Goal: Task Accomplishment & Management: Manage account settings

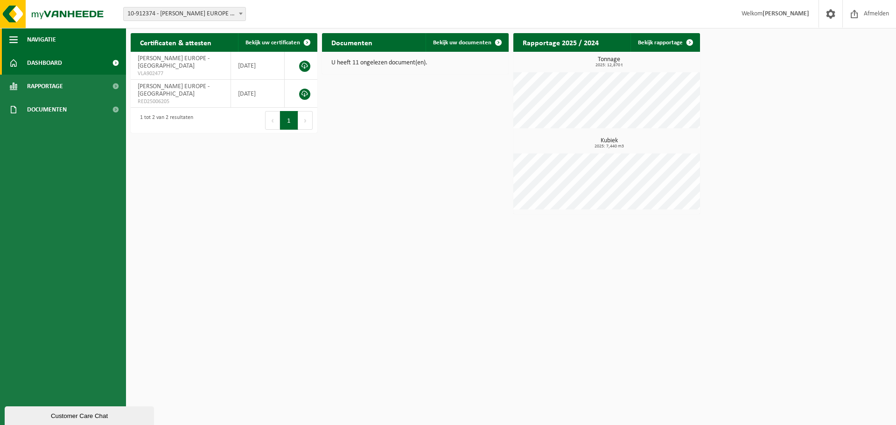
click at [22, 40] on button "Navigatie" at bounding box center [63, 39] width 126 height 23
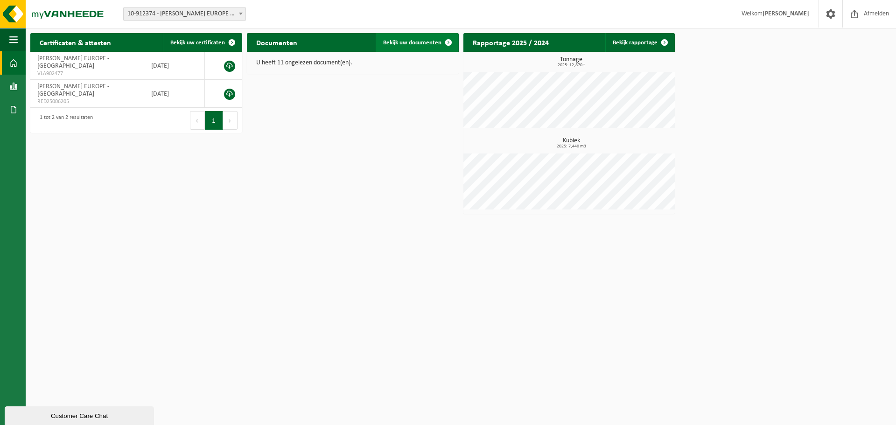
click at [441, 45] on span at bounding box center [448, 42] width 19 height 19
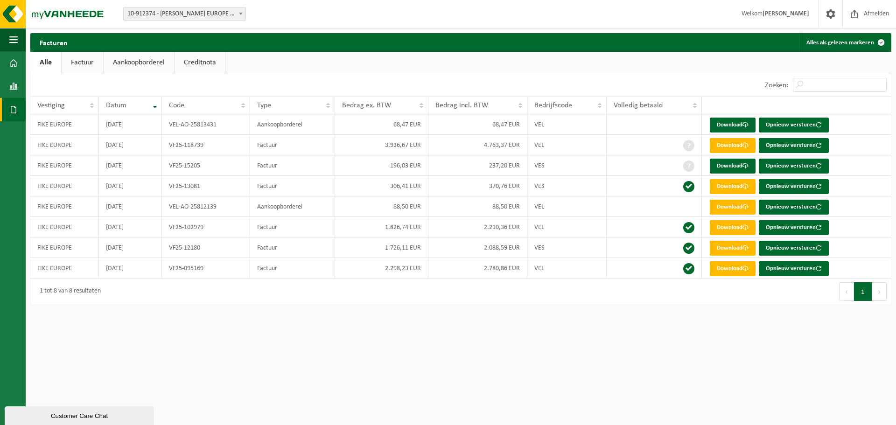
click at [145, 59] on link "Aankoopborderel" at bounding box center [139, 62] width 70 height 21
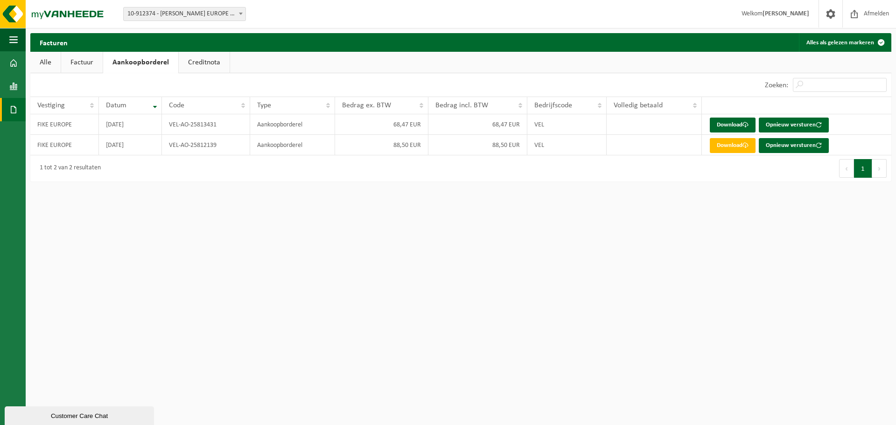
click at [47, 64] on link "Alle" at bounding box center [45, 62] width 30 height 21
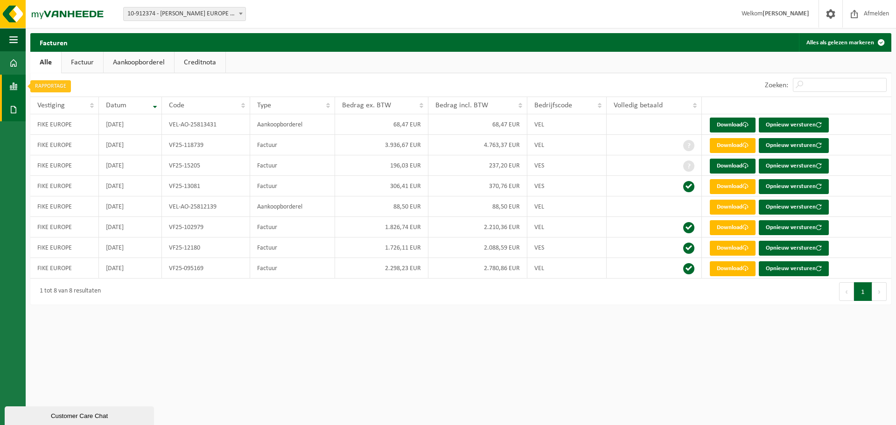
click at [12, 93] on span at bounding box center [13, 86] width 8 height 23
click at [67, 108] on span "In lijstvorm" at bounding box center [70, 107] width 33 height 18
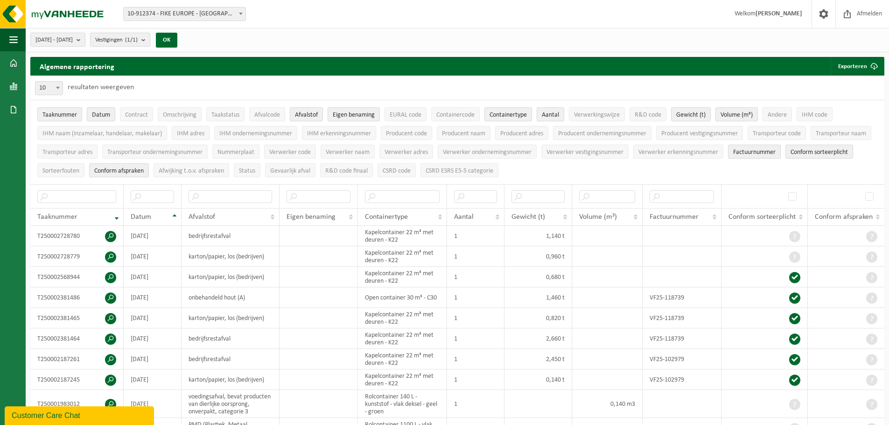
click at [303, 119] on button "Afvalstof" at bounding box center [306, 114] width 33 height 14
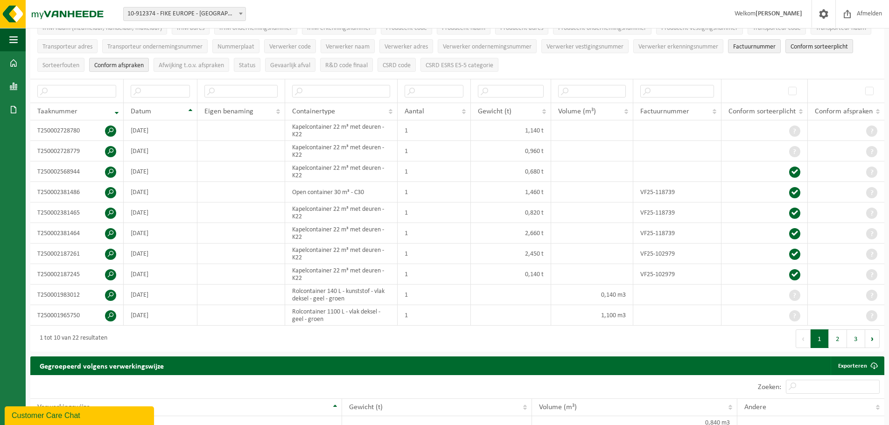
scroll to position [104, 0]
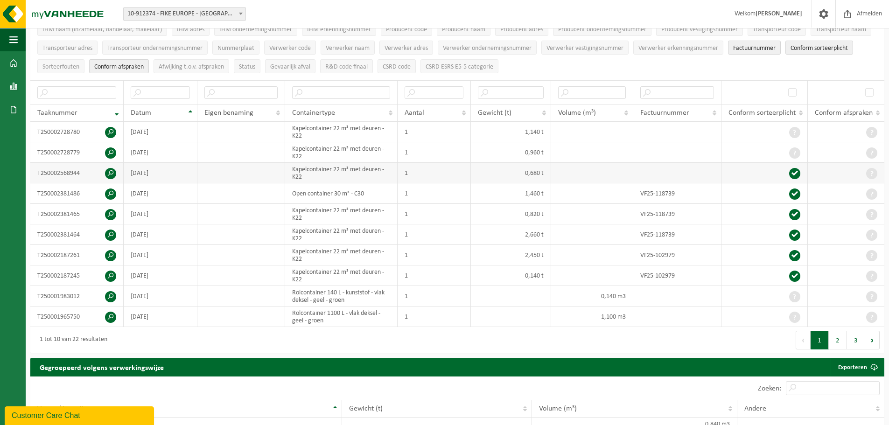
click at [112, 172] on span at bounding box center [110, 173] width 11 height 11
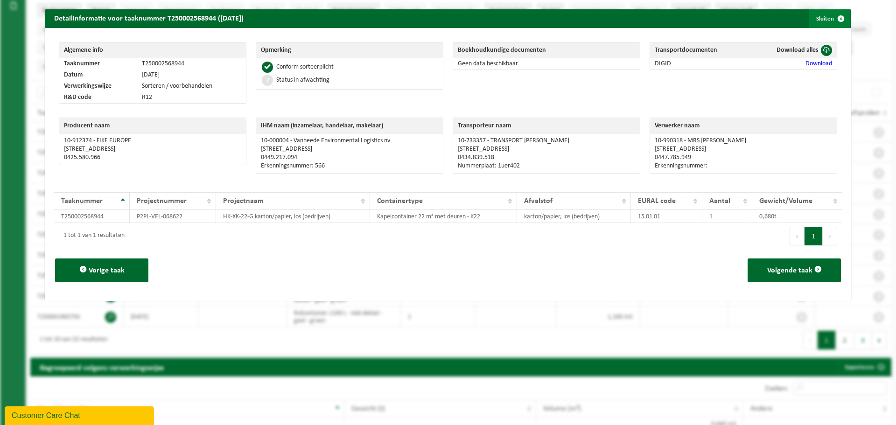
click at [835, 19] on span "button" at bounding box center [840, 18] width 19 height 19
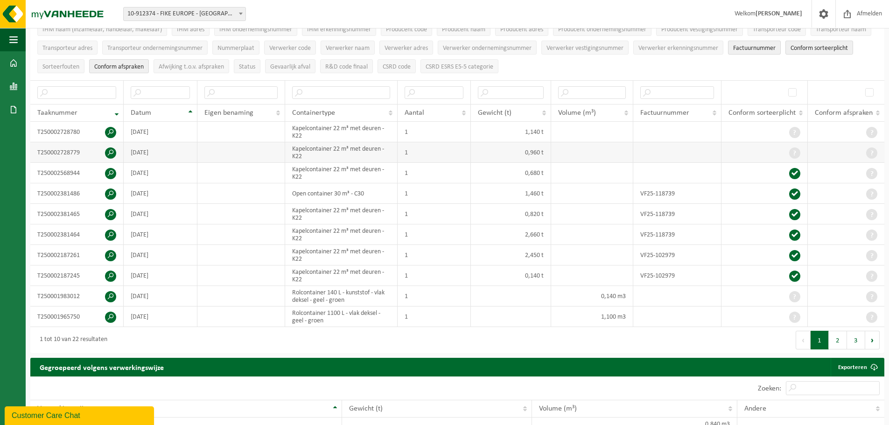
click at [113, 150] on span at bounding box center [110, 152] width 11 height 11
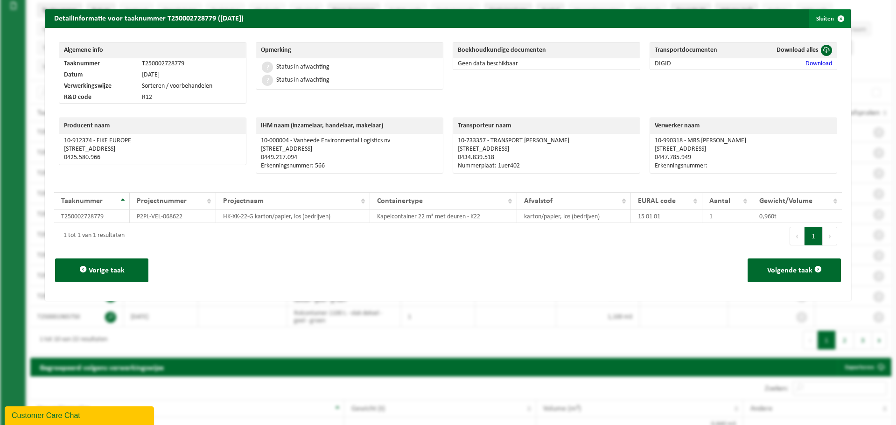
click at [835, 18] on span "button" at bounding box center [840, 18] width 19 height 19
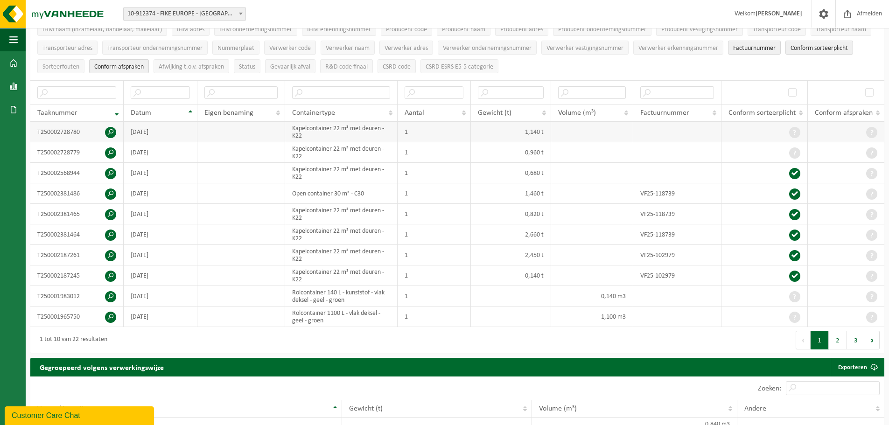
click at [105, 131] on span at bounding box center [110, 132] width 11 height 11
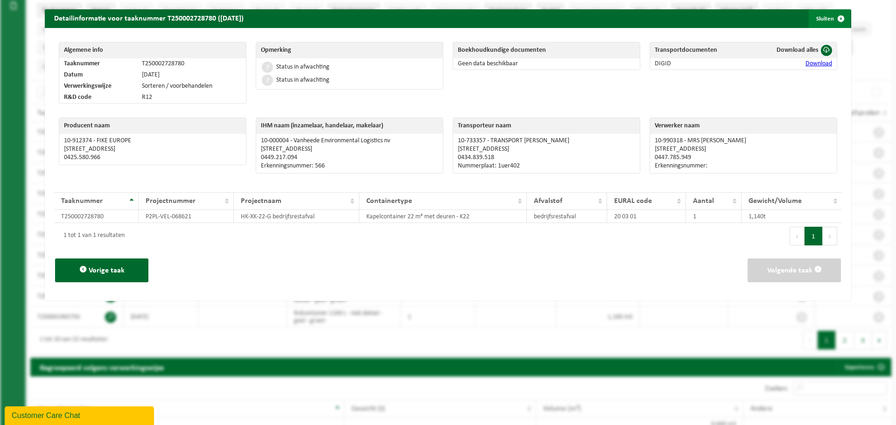
click at [831, 13] on span "button" at bounding box center [840, 18] width 19 height 19
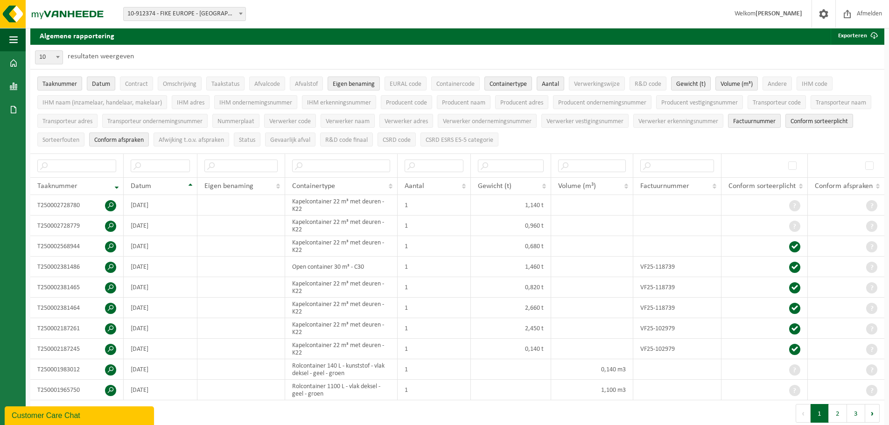
scroll to position [0, 0]
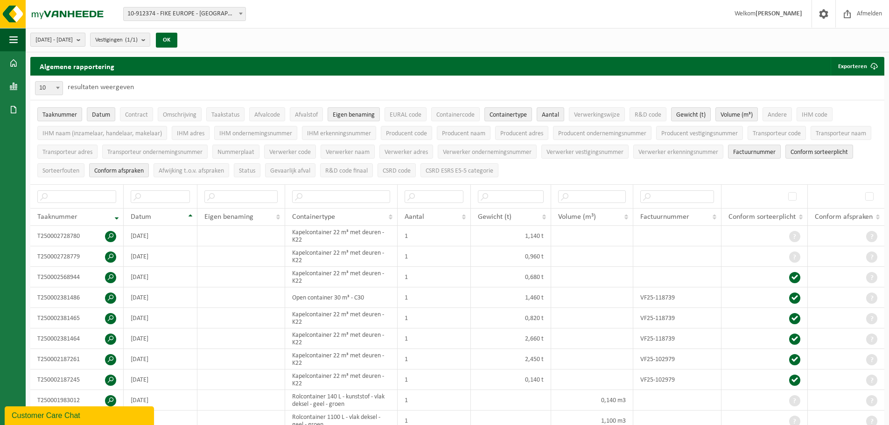
click at [73, 42] on span "[DATE] - [DATE]" at bounding box center [53, 40] width 37 height 14
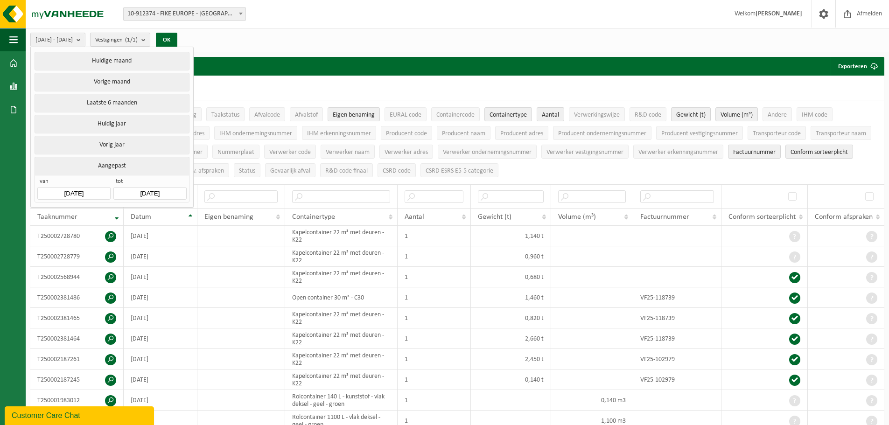
click at [138, 39] on span "Vestigingen (1/1)" at bounding box center [116, 40] width 42 height 14
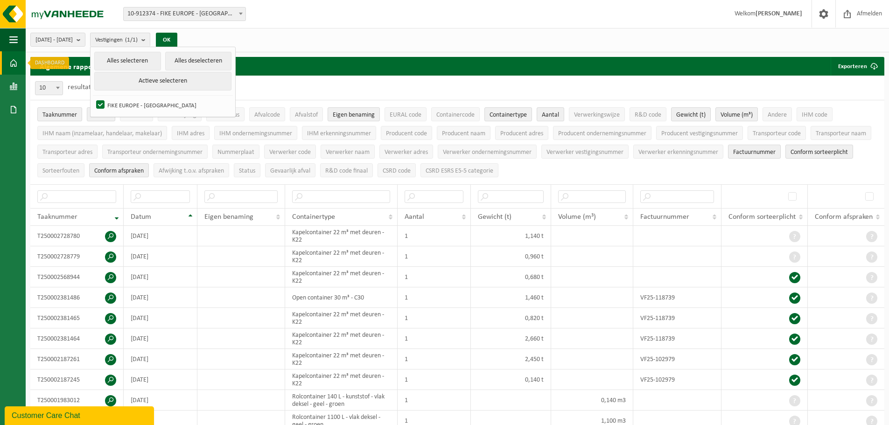
click at [17, 62] on span at bounding box center [13, 62] width 8 height 23
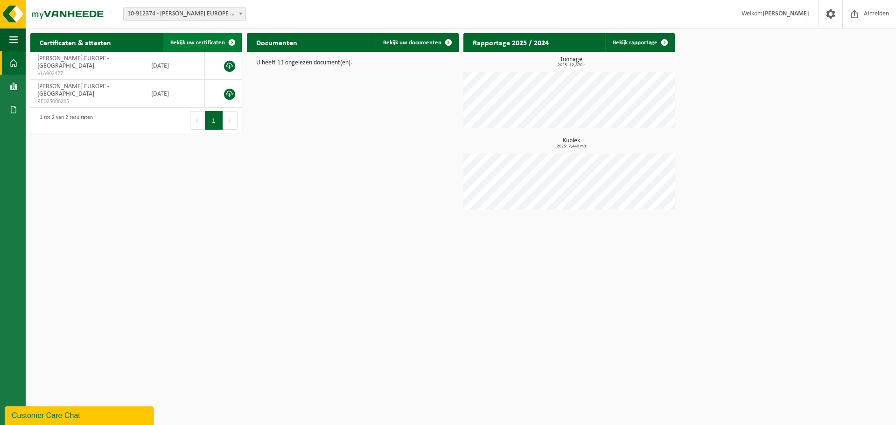
click at [217, 40] on span "Bekijk uw certificaten" at bounding box center [197, 43] width 55 height 6
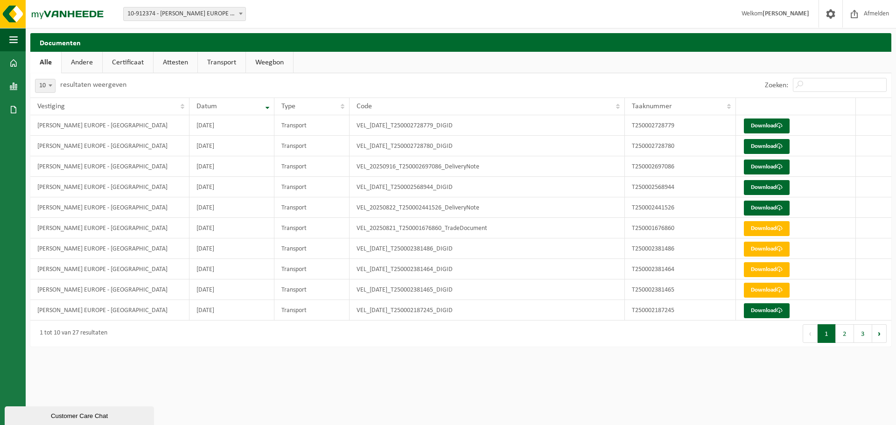
click at [119, 60] on link "Certificaat" at bounding box center [128, 62] width 50 height 21
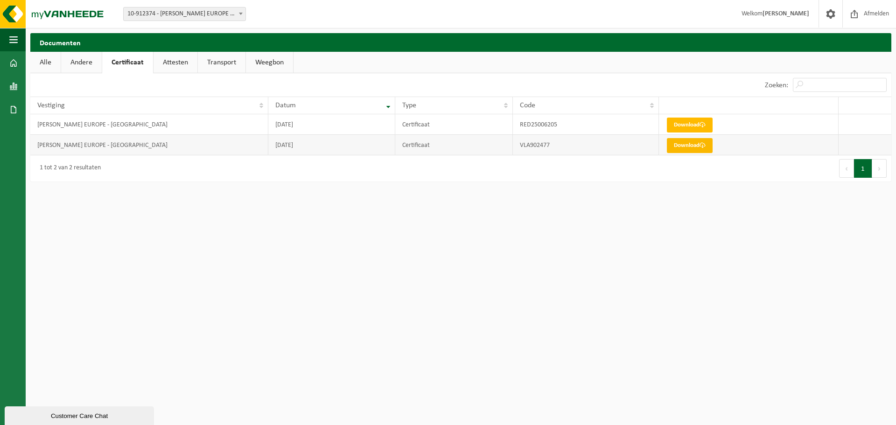
click at [684, 143] on link "Download" at bounding box center [690, 145] width 46 height 15
click at [8, 11] on img at bounding box center [56, 14] width 112 height 28
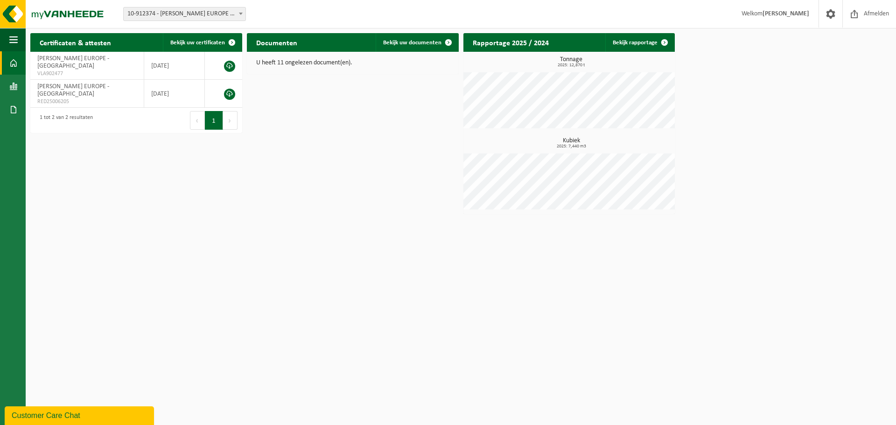
click at [193, 18] on span "10-912374 - [PERSON_NAME] EUROPE - [GEOGRAPHIC_DATA]" at bounding box center [185, 13] width 122 height 13
click at [180, 25] on input "search" at bounding box center [185, 29] width 118 height 12
click at [785, 18] on span "Welkom Michael Afonin" at bounding box center [775, 14] width 86 height 28
click at [181, 8] on span "10-912374 - [PERSON_NAME] EUROPE - [GEOGRAPHIC_DATA]" at bounding box center [185, 13] width 122 height 13
click at [159, 30] on input "search" at bounding box center [185, 29] width 118 height 12
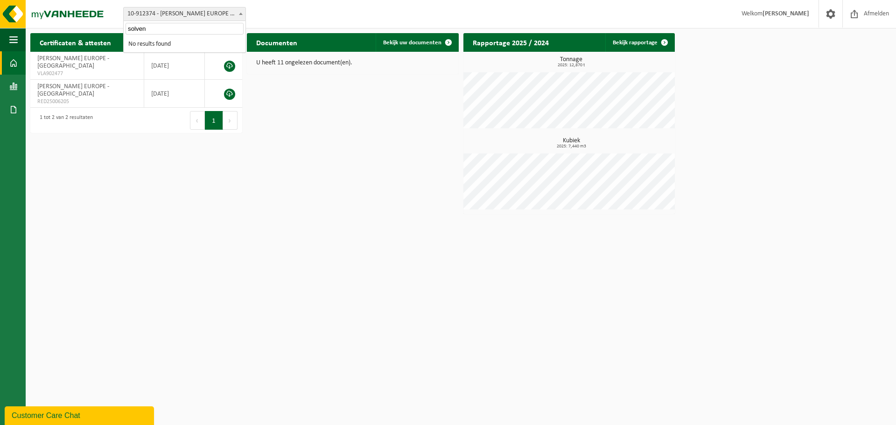
type input "solvent"
click at [2, 82] on link "Rapportage" at bounding box center [13, 86] width 26 height 23
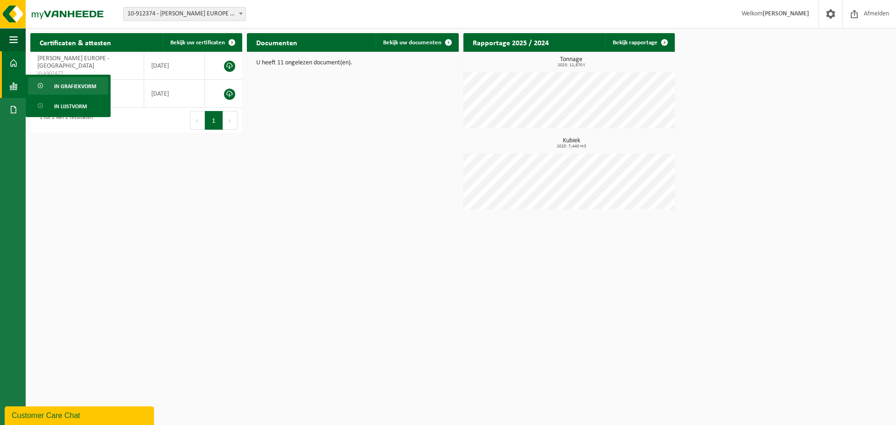
click at [84, 84] on span "In grafiekvorm" at bounding box center [75, 86] width 42 height 18
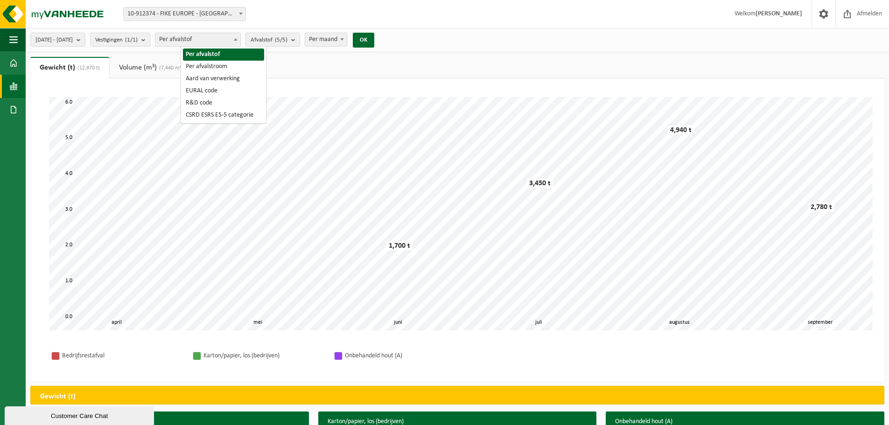
click at [229, 40] on span "Per afvalstof" at bounding box center [197, 39] width 85 height 13
click at [286, 37] on span "Afvalstof (5/5)" at bounding box center [269, 40] width 37 height 14
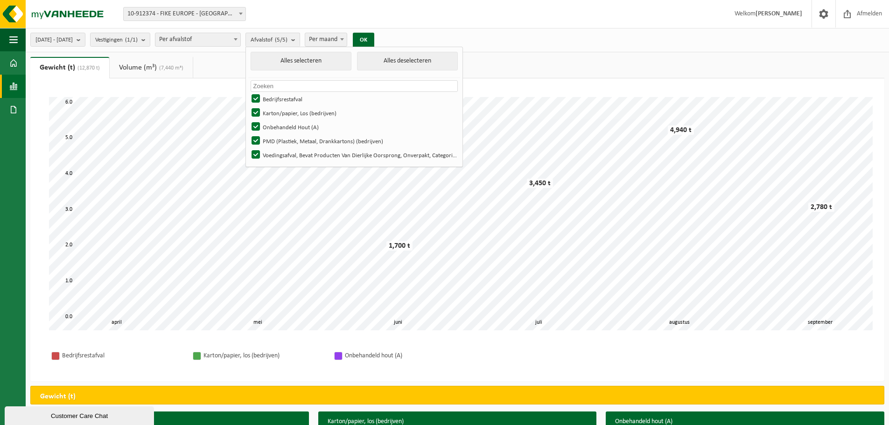
click at [374, 80] on input "text" at bounding box center [355, 86] width 208 height 12
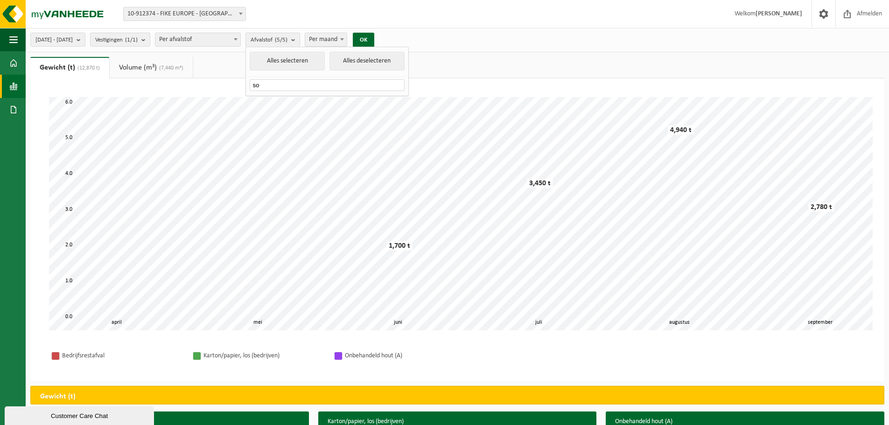
type input "s"
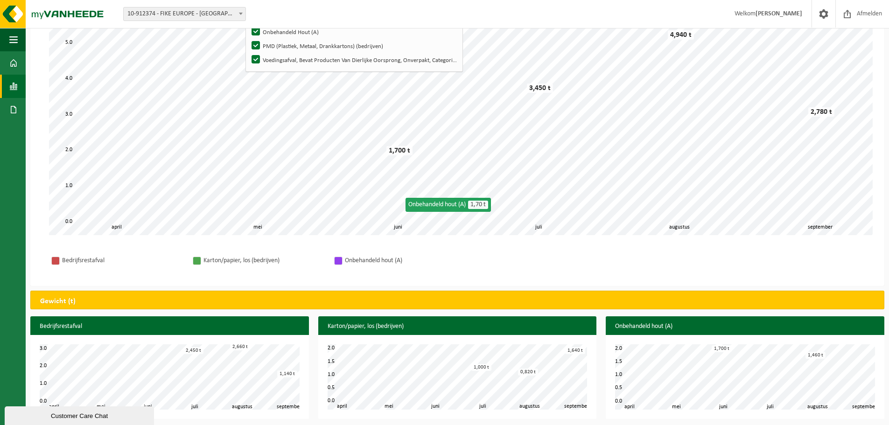
scroll to position [98, 0]
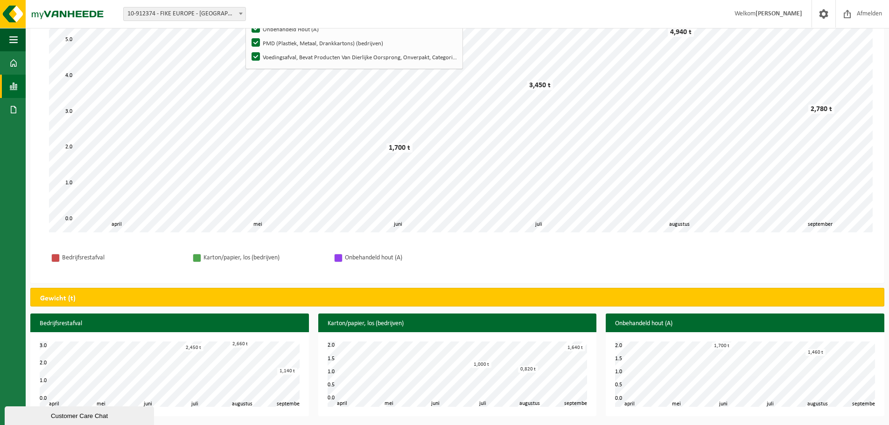
click at [600, 276] on div "Even geduld. Door de grote hoeveelheid gegevens duurt het laden even. mei juni …" at bounding box center [457, 131] width 854 height 303
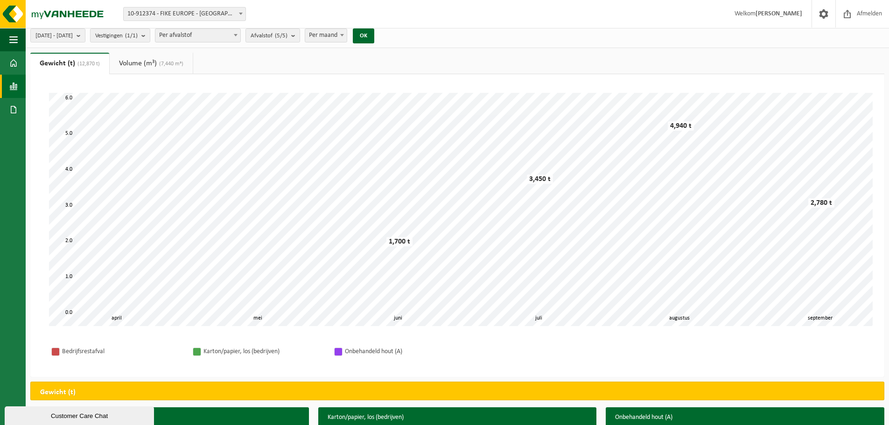
scroll to position [0, 0]
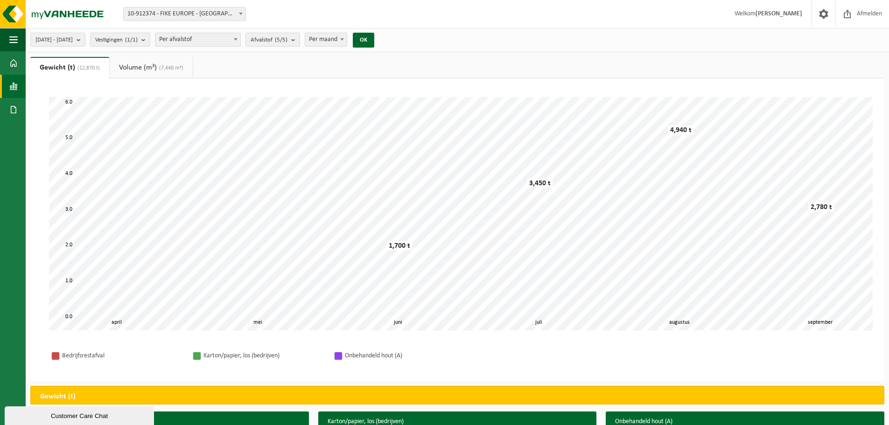
click at [233, 36] on span "Per afvalstof" at bounding box center [197, 39] width 85 height 13
select select "2"
click at [296, 39] on span "Afvalstroom (5/5)" at bounding box center [273, 40] width 45 height 14
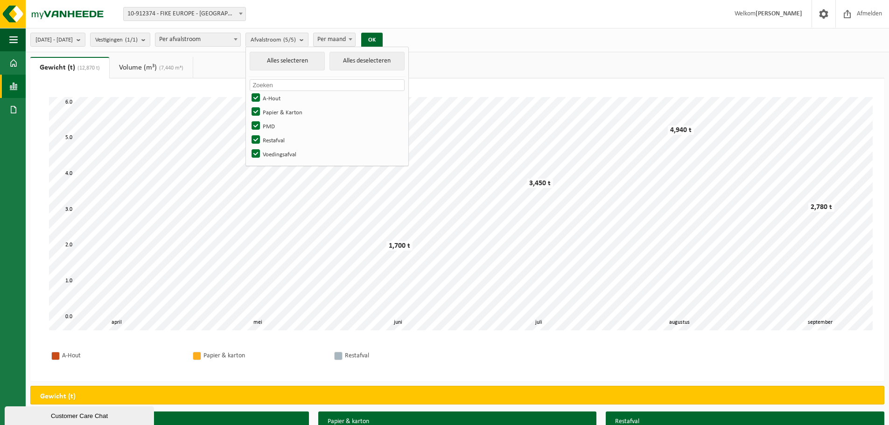
click at [577, 7] on div "Vestiging: 10-912374 - FIKE EUROPE - HERENTALS 10-912374 - FIKE EUROPE - HERENT…" at bounding box center [444, 14] width 889 height 28
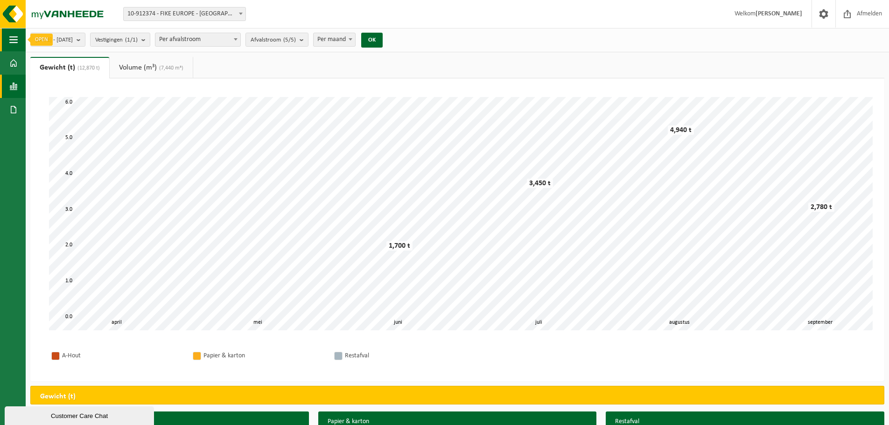
click at [9, 48] on span "button" at bounding box center [13, 39] width 8 height 23
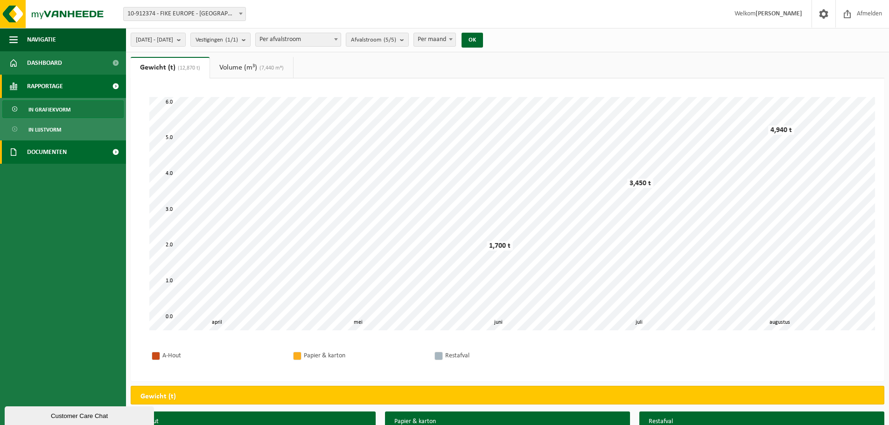
click at [63, 152] on span "Documenten" at bounding box center [47, 151] width 40 height 23
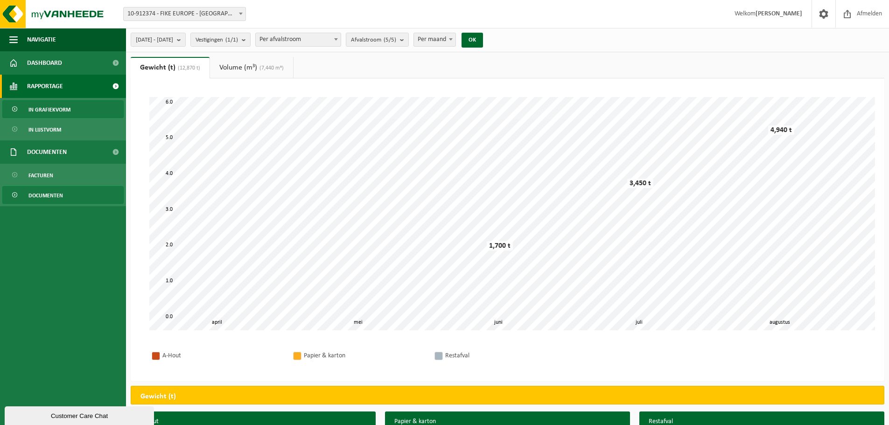
click at [49, 200] on span "Documenten" at bounding box center [45, 196] width 35 height 18
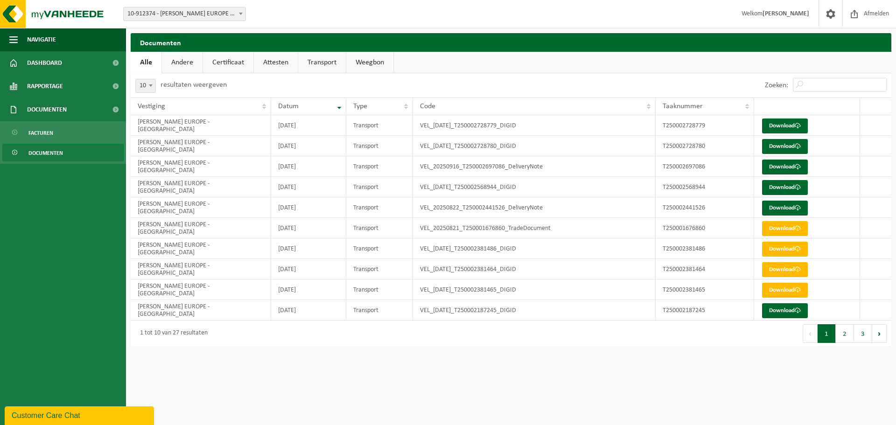
click at [283, 367] on html "Vestiging: 10-912374 - [PERSON_NAME] EUROPE - HERENTALS 10-912374 - [PERSON_NAM…" at bounding box center [448, 212] width 896 height 425
click at [84, 110] on link "Documenten" at bounding box center [63, 109] width 126 height 23
click at [188, 70] on link "Andere" at bounding box center [182, 62] width 41 height 21
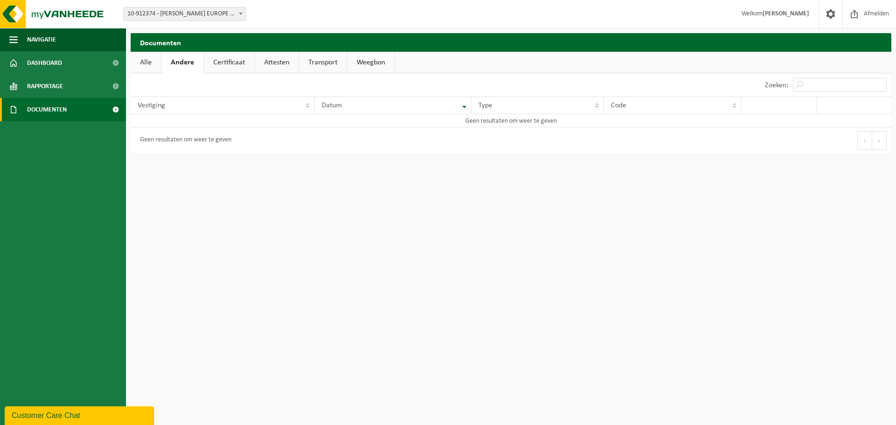
click at [64, 110] on span "Documenten" at bounding box center [47, 109] width 40 height 23
click at [59, 135] on link "Facturen" at bounding box center [62, 133] width 121 height 18
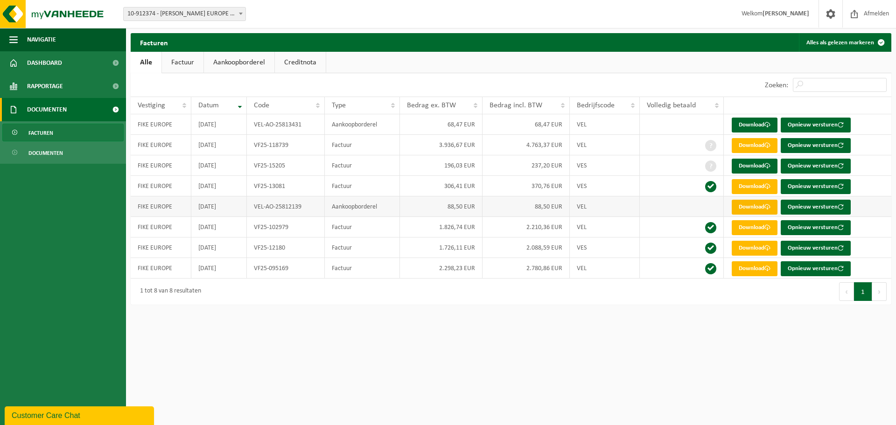
click at [761, 209] on link "Download" at bounding box center [755, 207] width 46 height 15
click at [759, 120] on link "Download" at bounding box center [755, 125] width 46 height 15
click at [746, 143] on link "Download" at bounding box center [755, 145] width 46 height 15
click at [752, 165] on link "Download" at bounding box center [755, 166] width 46 height 15
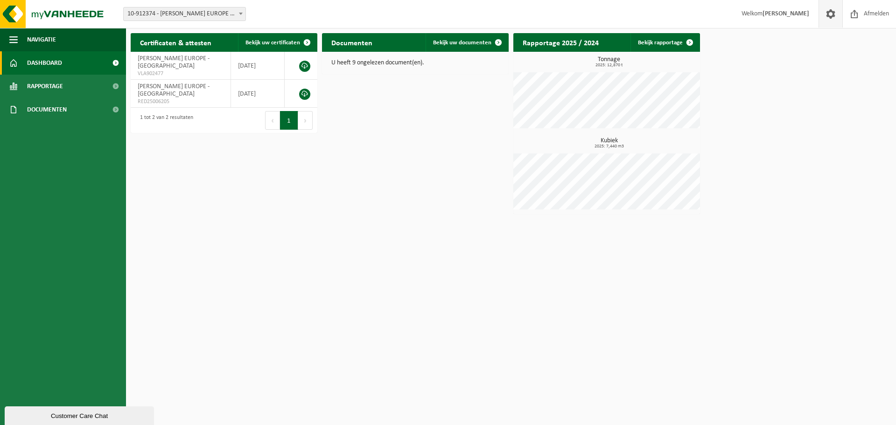
click at [828, 10] on span at bounding box center [831, 14] width 14 height 28
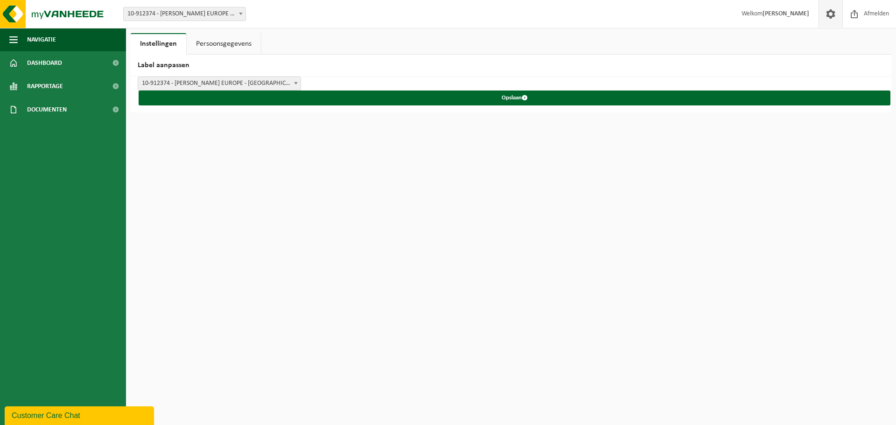
click at [206, 43] on link "Persoonsgegevens" at bounding box center [224, 43] width 74 height 21
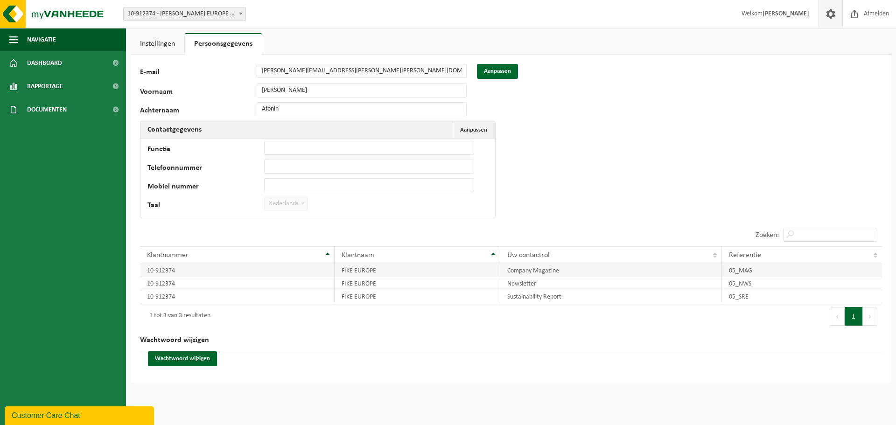
click at [738, 266] on td "05_MAG" at bounding box center [802, 270] width 160 height 13
click at [152, 45] on link "Instellingen" at bounding box center [158, 43] width 54 height 21
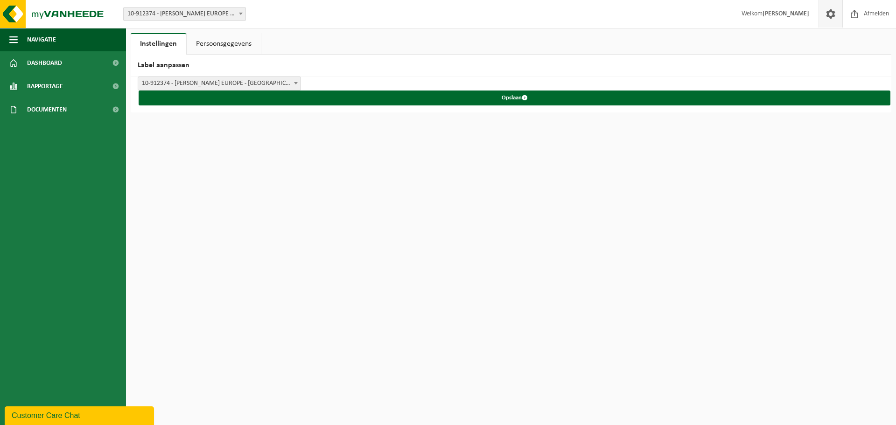
click at [244, 83] on span "10-912374 - [PERSON_NAME] EUROPE - [GEOGRAPHIC_DATA]" at bounding box center [219, 83] width 162 height 13
click at [230, 85] on span "[PERSON_NAME] EUROPE - [GEOGRAPHIC_DATA]" at bounding box center [219, 83] width 162 height 13
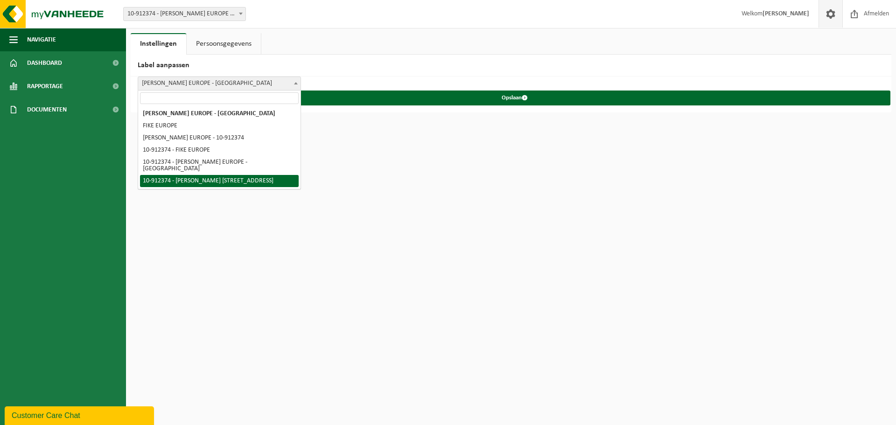
select select "5"
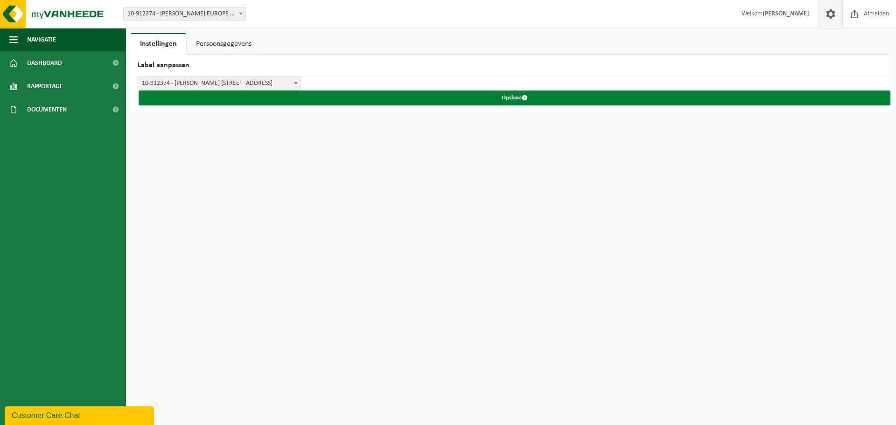
click at [495, 99] on button "Opslaan" at bounding box center [515, 98] width 752 height 15
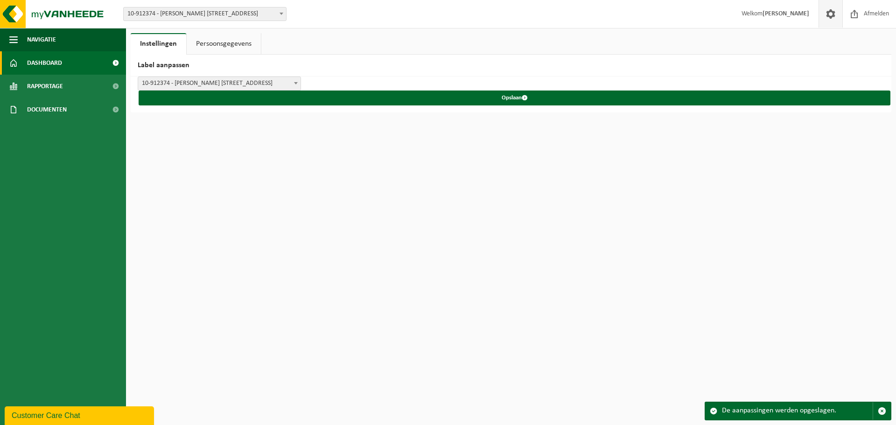
click at [65, 64] on link "Dashboard" at bounding box center [63, 62] width 126 height 23
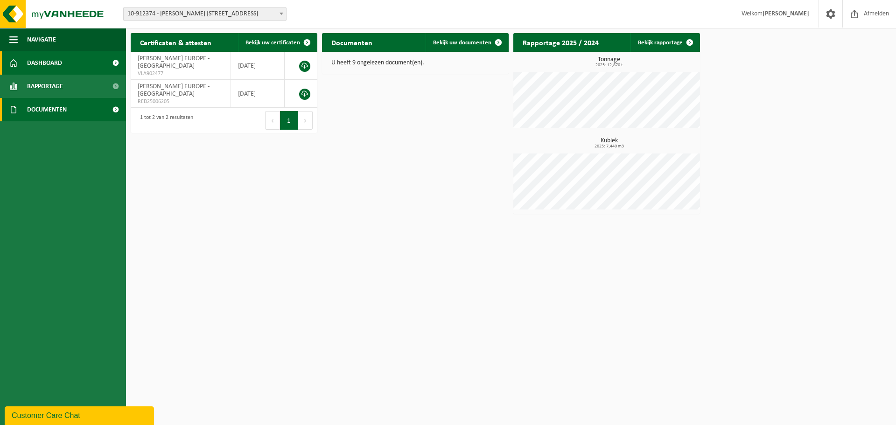
click at [44, 113] on span "Documenten" at bounding box center [47, 109] width 40 height 23
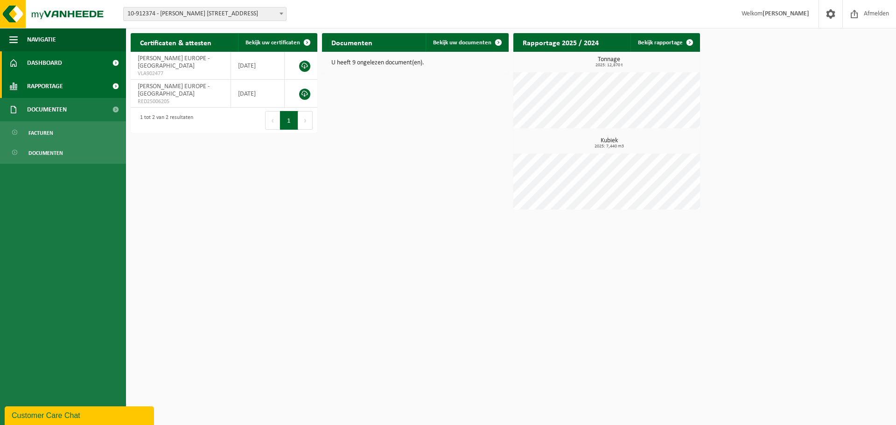
click at [43, 88] on span "Rapportage" at bounding box center [45, 86] width 36 height 23
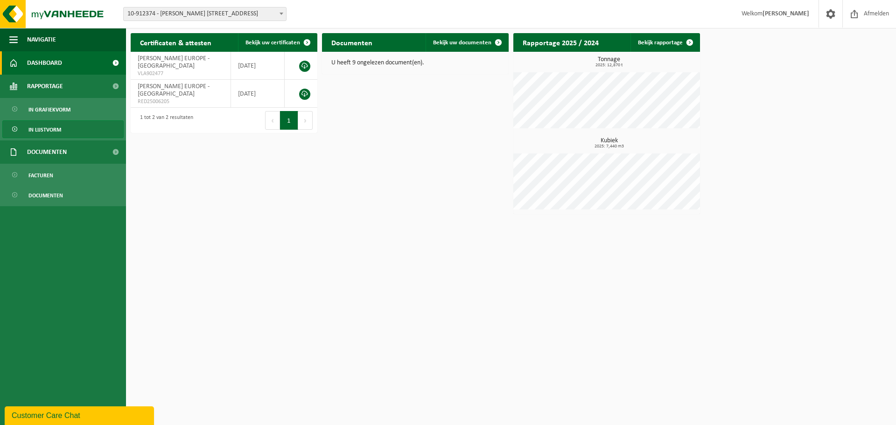
click at [56, 130] on span "In lijstvorm" at bounding box center [44, 130] width 33 height 18
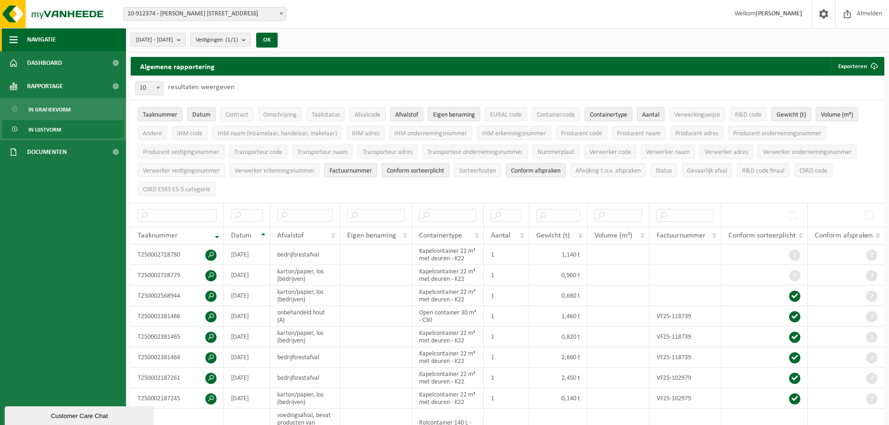
click at [13, 42] on span "button" at bounding box center [13, 39] width 8 height 23
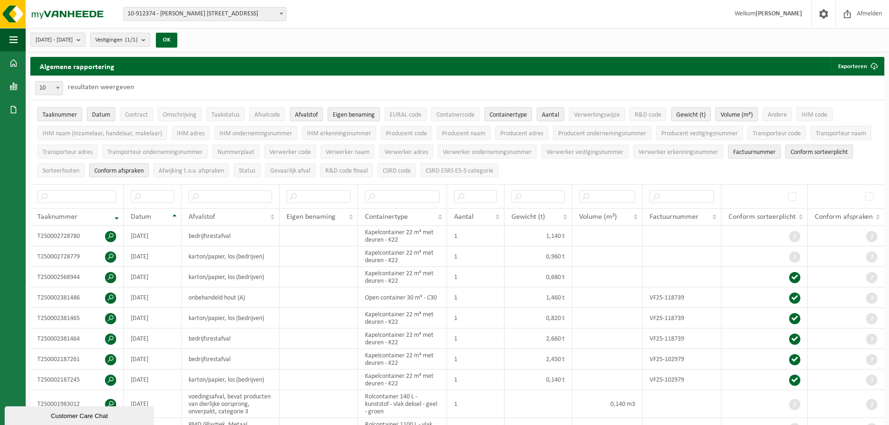
click at [215, 11] on span "10-912374 - [PERSON_NAME] [STREET_ADDRESS]" at bounding box center [205, 13] width 162 height 13
click at [183, 28] on input "search" at bounding box center [205, 29] width 159 height 12
click at [7, 39] on button "Navigatie" at bounding box center [13, 39] width 26 height 23
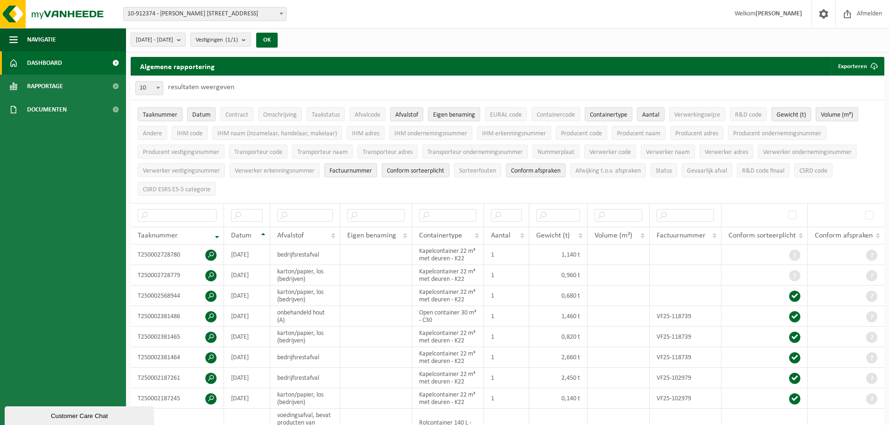
click at [75, 61] on link "Dashboard" at bounding box center [63, 62] width 126 height 23
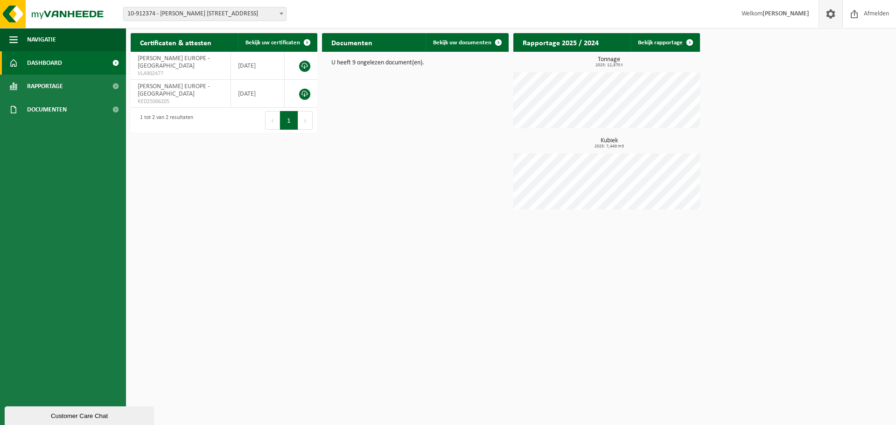
click at [826, 15] on span at bounding box center [831, 14] width 14 height 28
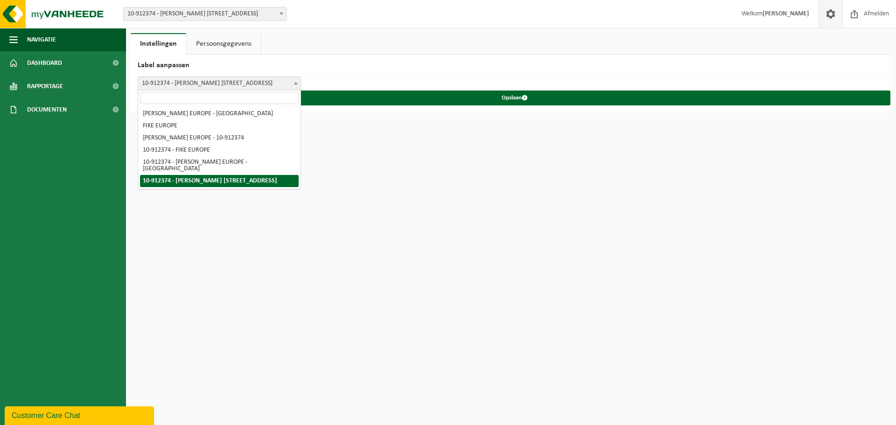
click at [225, 82] on span "10-912374 - [PERSON_NAME] [STREET_ADDRESS]" at bounding box center [219, 83] width 162 height 13
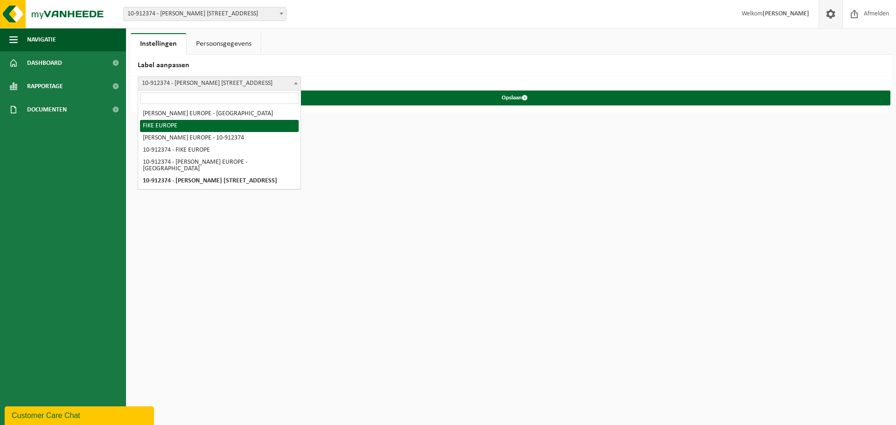
select select "1"
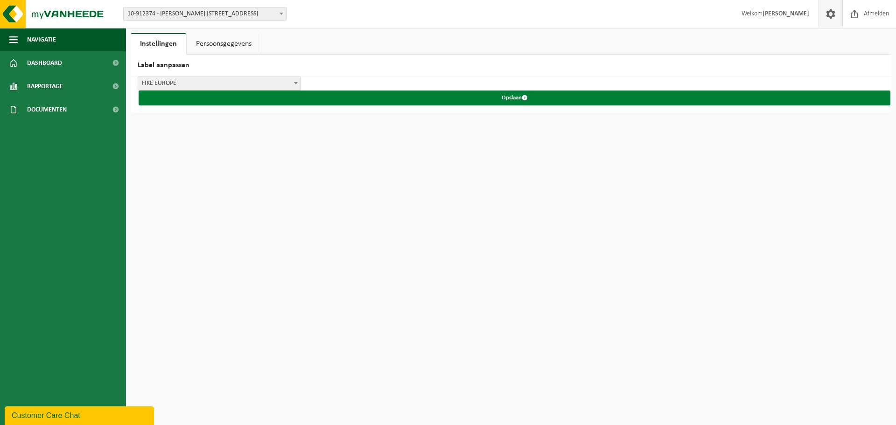
click at [272, 104] on button "Opslaan" at bounding box center [515, 98] width 752 height 15
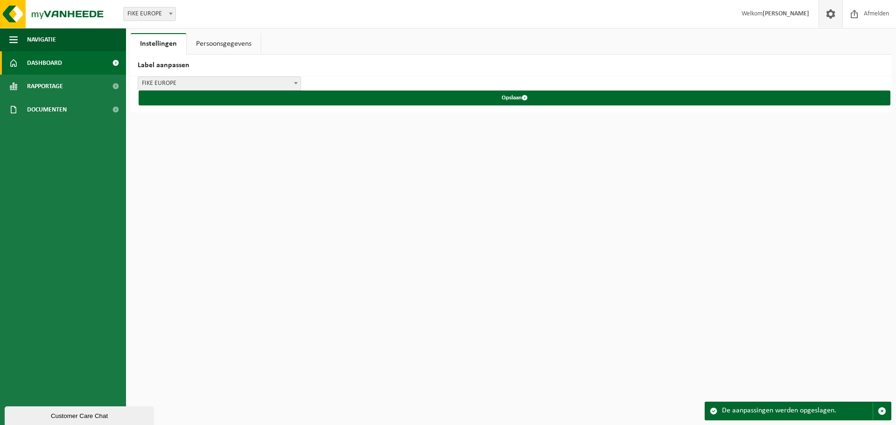
click at [48, 69] on span "Dashboard" at bounding box center [44, 62] width 35 height 23
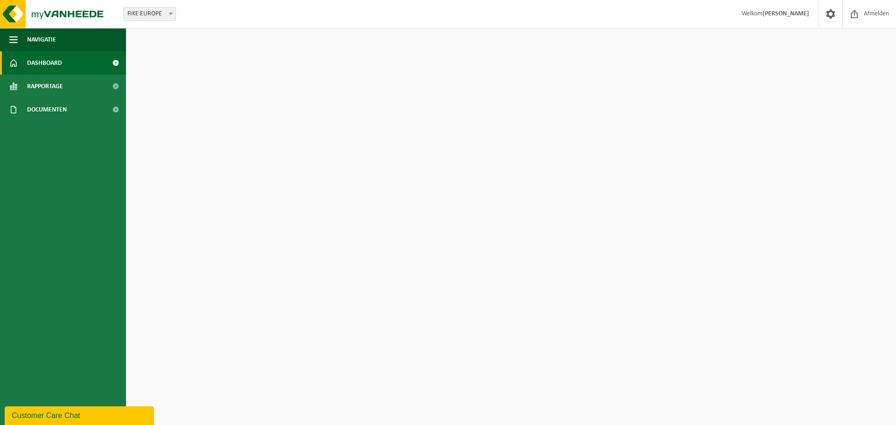
click at [50, 86] on span "Rapportage" at bounding box center [45, 86] width 36 height 23
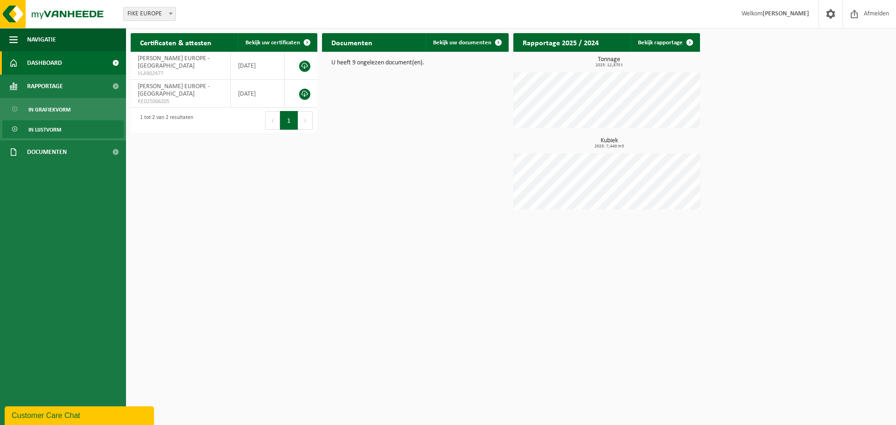
click at [61, 130] on span "In lijstvorm" at bounding box center [44, 130] width 33 height 18
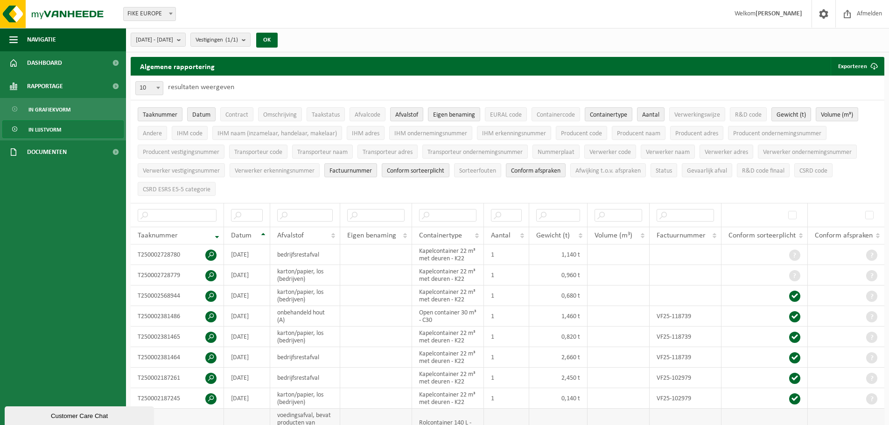
scroll to position [327, 0]
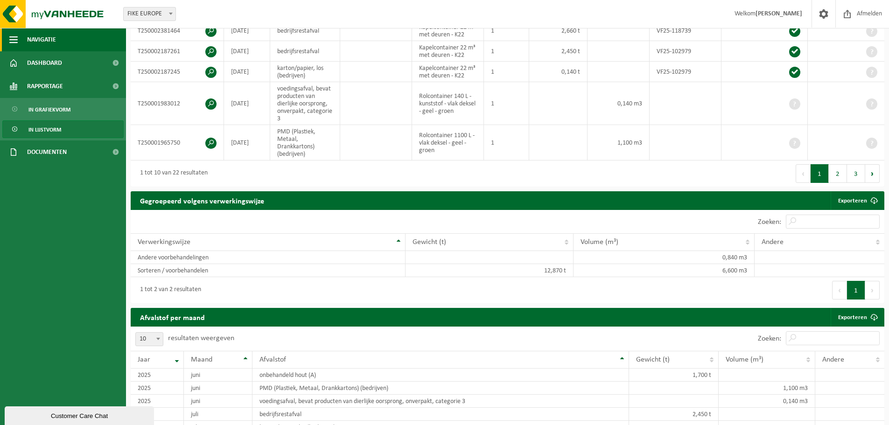
click at [29, 37] on span "Navigatie" at bounding box center [41, 39] width 29 height 23
